Goal: Check status: Check status

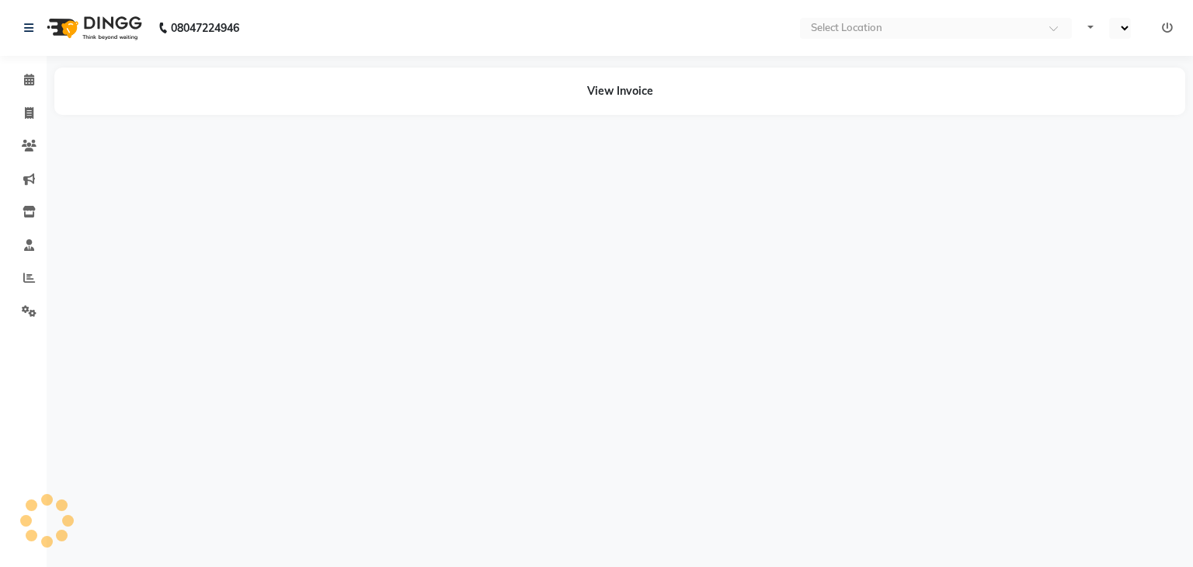
select select "en"
